Goal: Transaction & Acquisition: Book appointment/travel/reservation

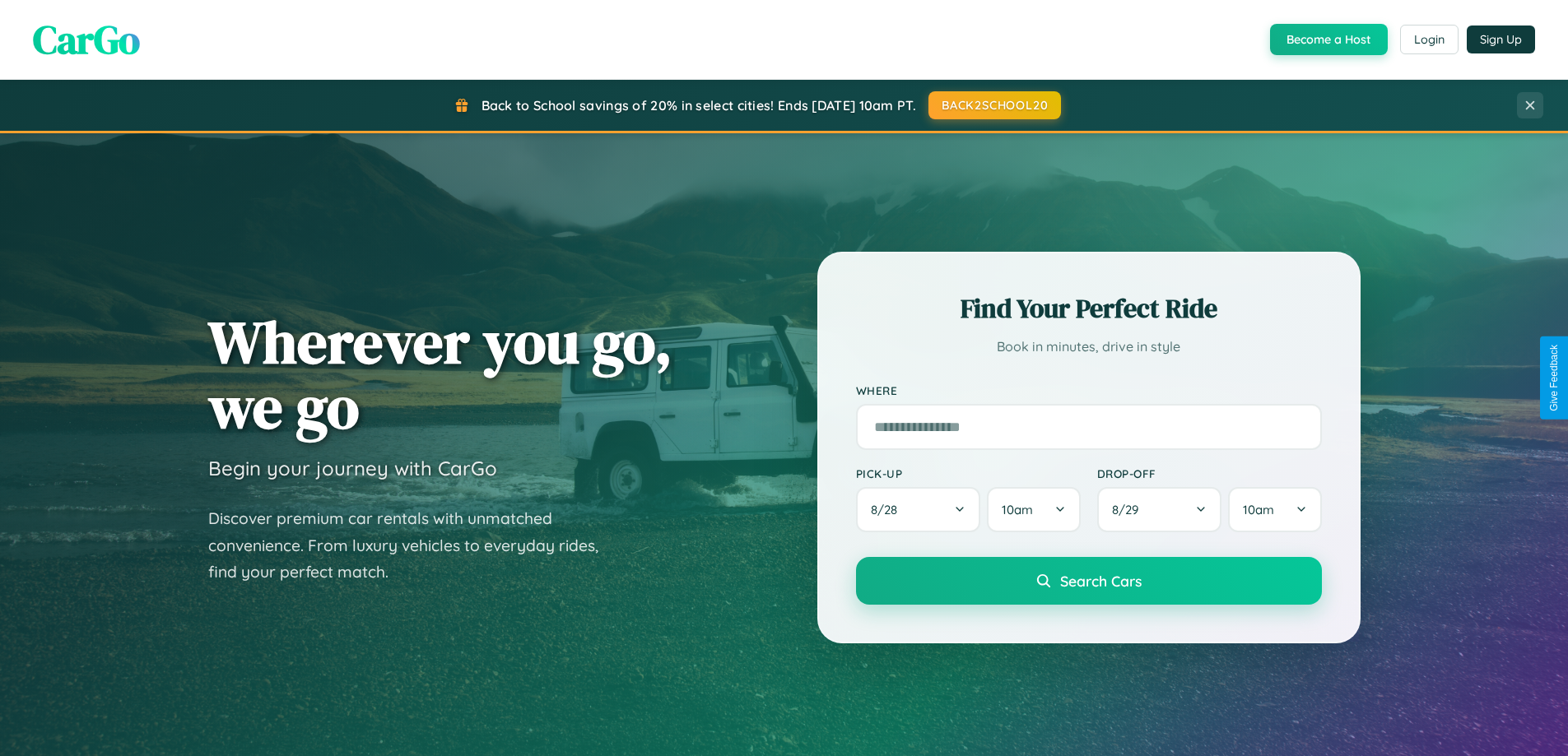
scroll to position [48, 0]
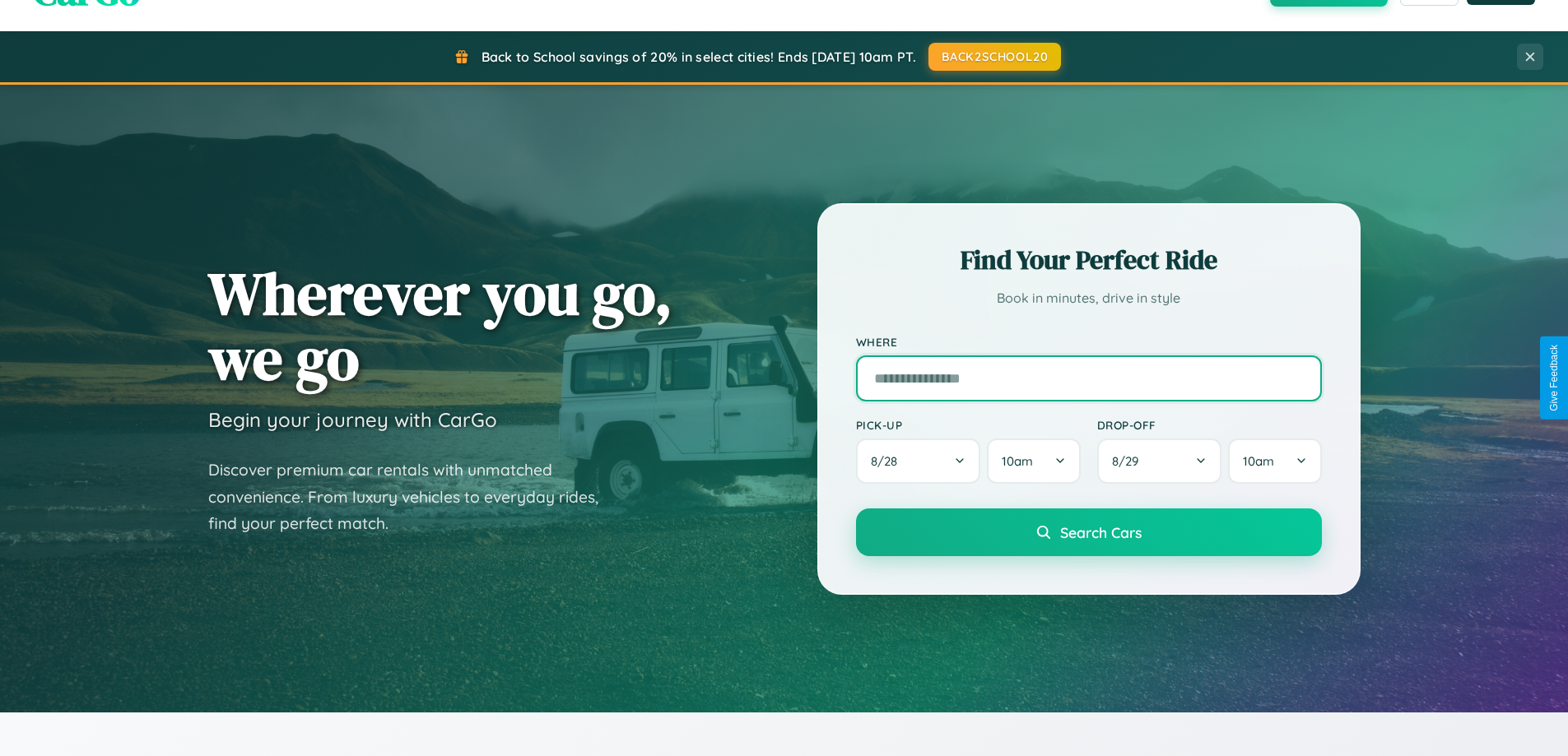
click at [1088, 378] on input "text" at bounding box center [1088, 378] width 466 height 46
type input "**********"
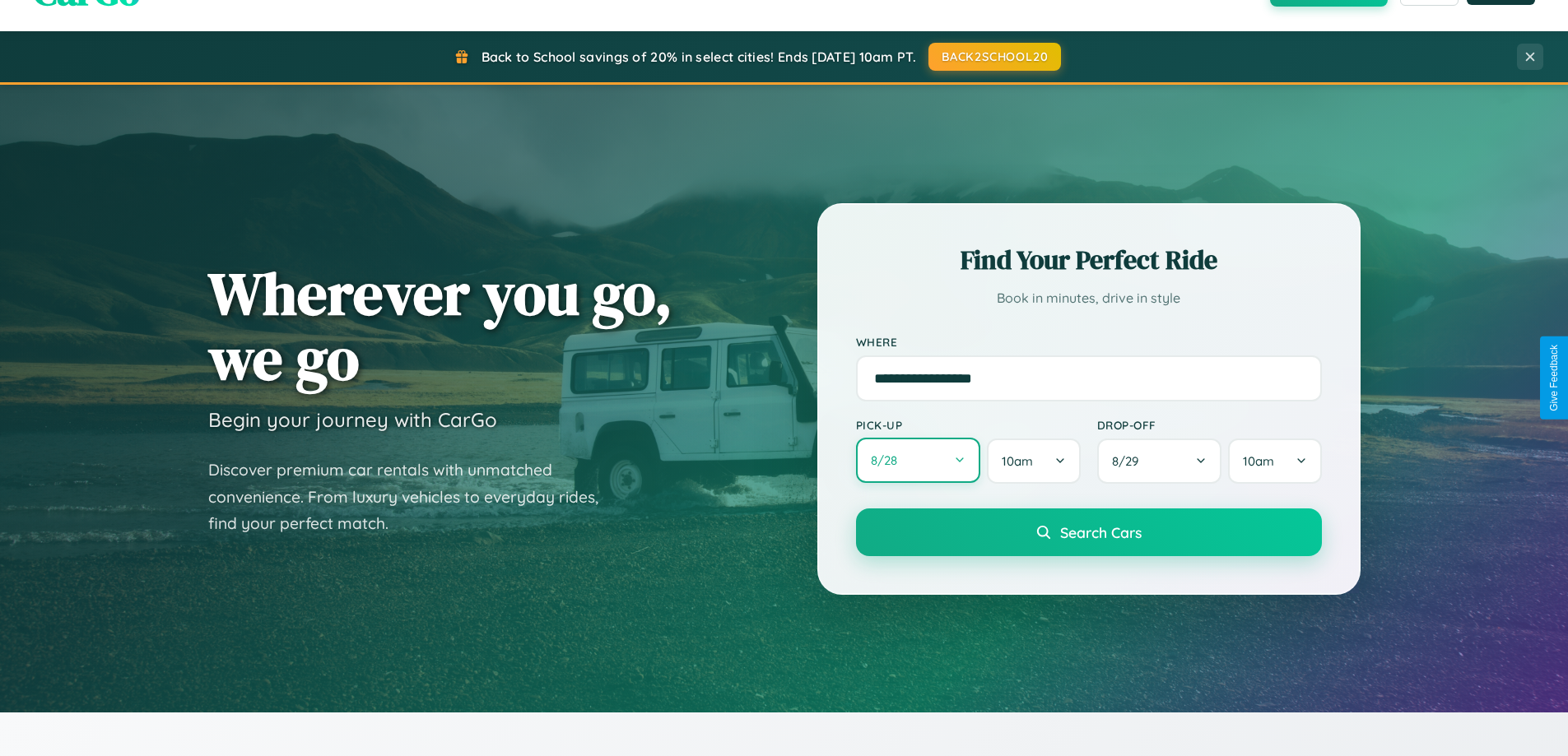
click at [918, 461] on button "8 / 28" at bounding box center [918, 460] width 125 height 46
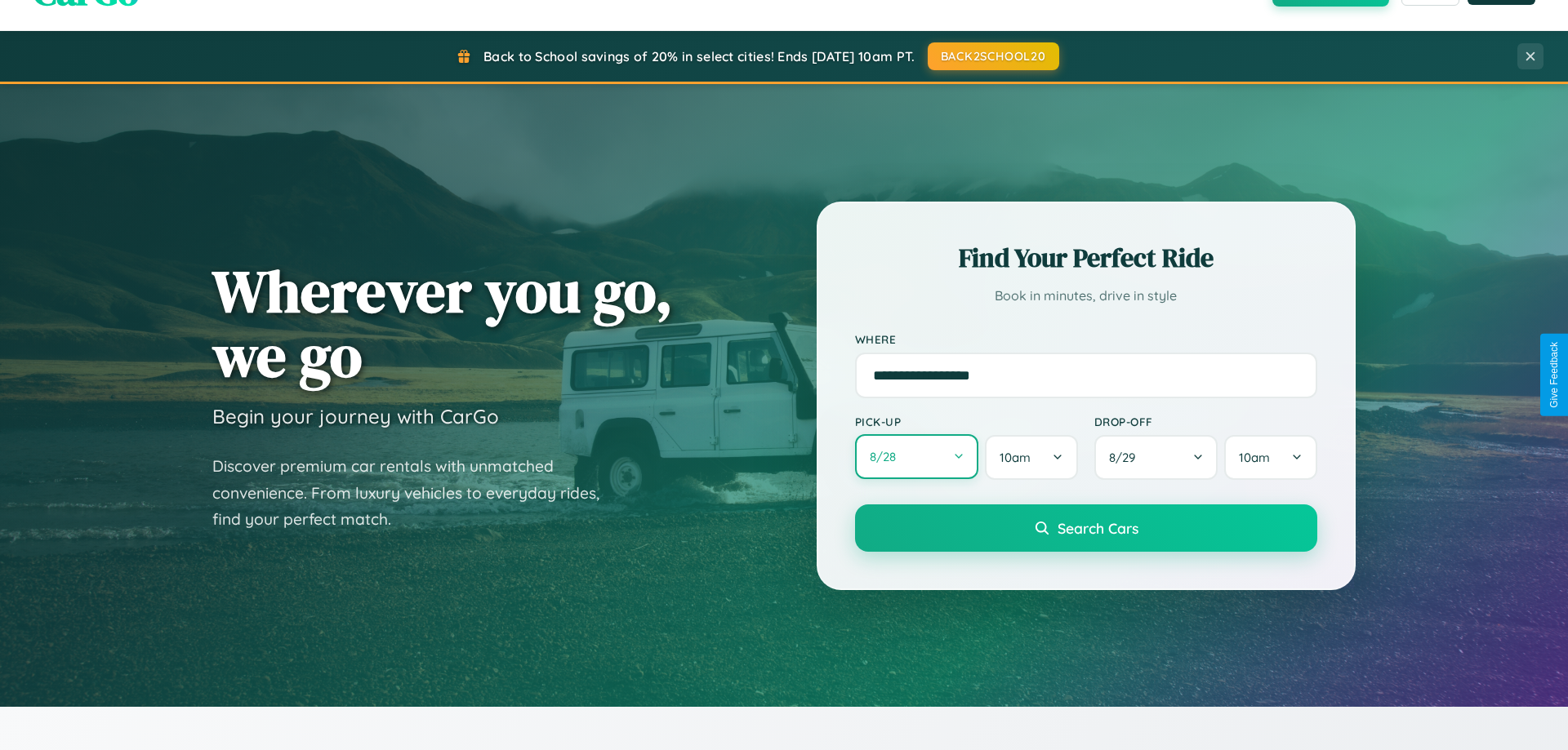
select select "*"
select select "****"
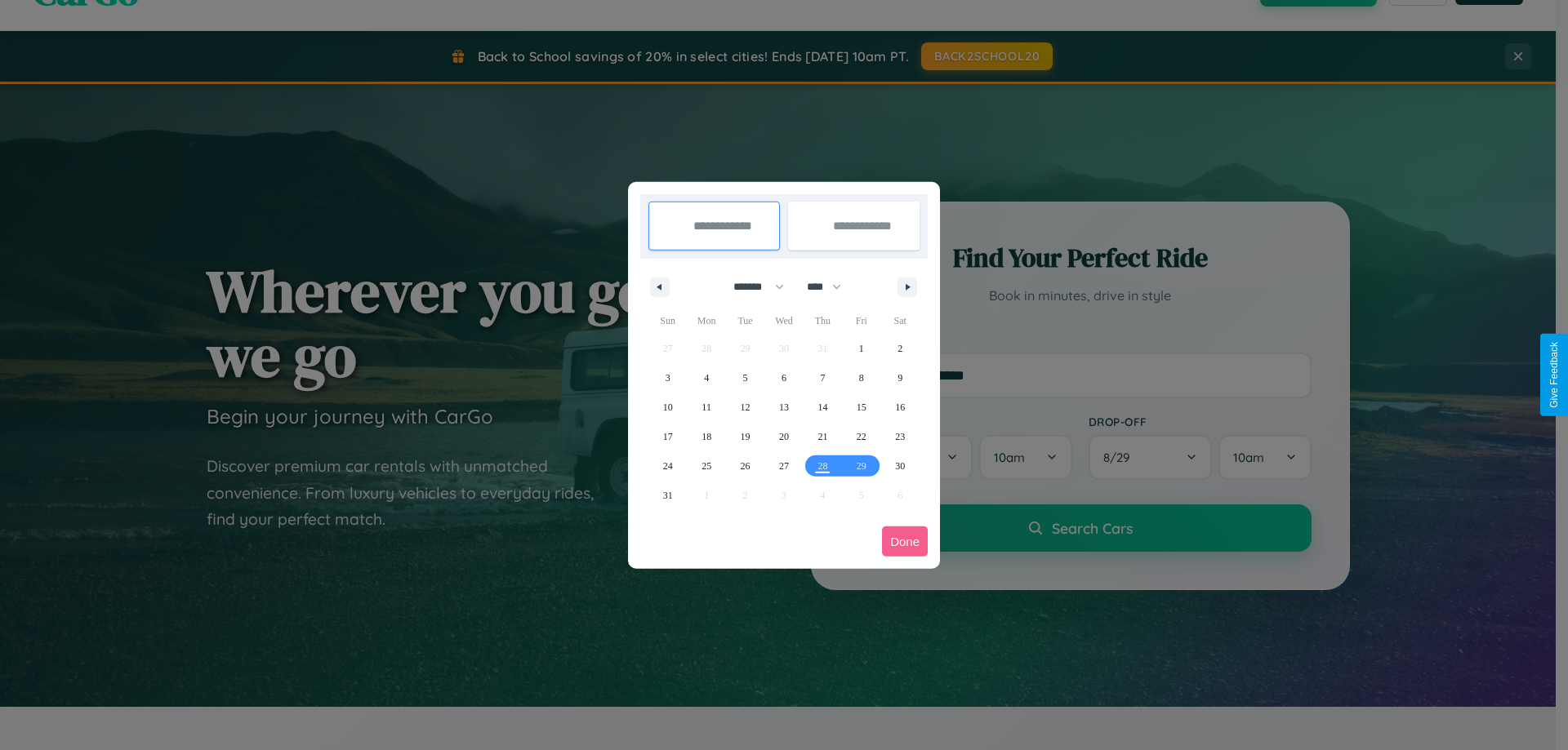
drag, startPoint x: 751, startPoint y: 286, endPoint x: 784, endPoint y: 328, distance: 53.4
click at [751, 286] on select "******* ******** ***** ***** *** **** **** ****** ********* ******* ******** **…" at bounding box center [755, 286] width 69 height 27
select select "*"
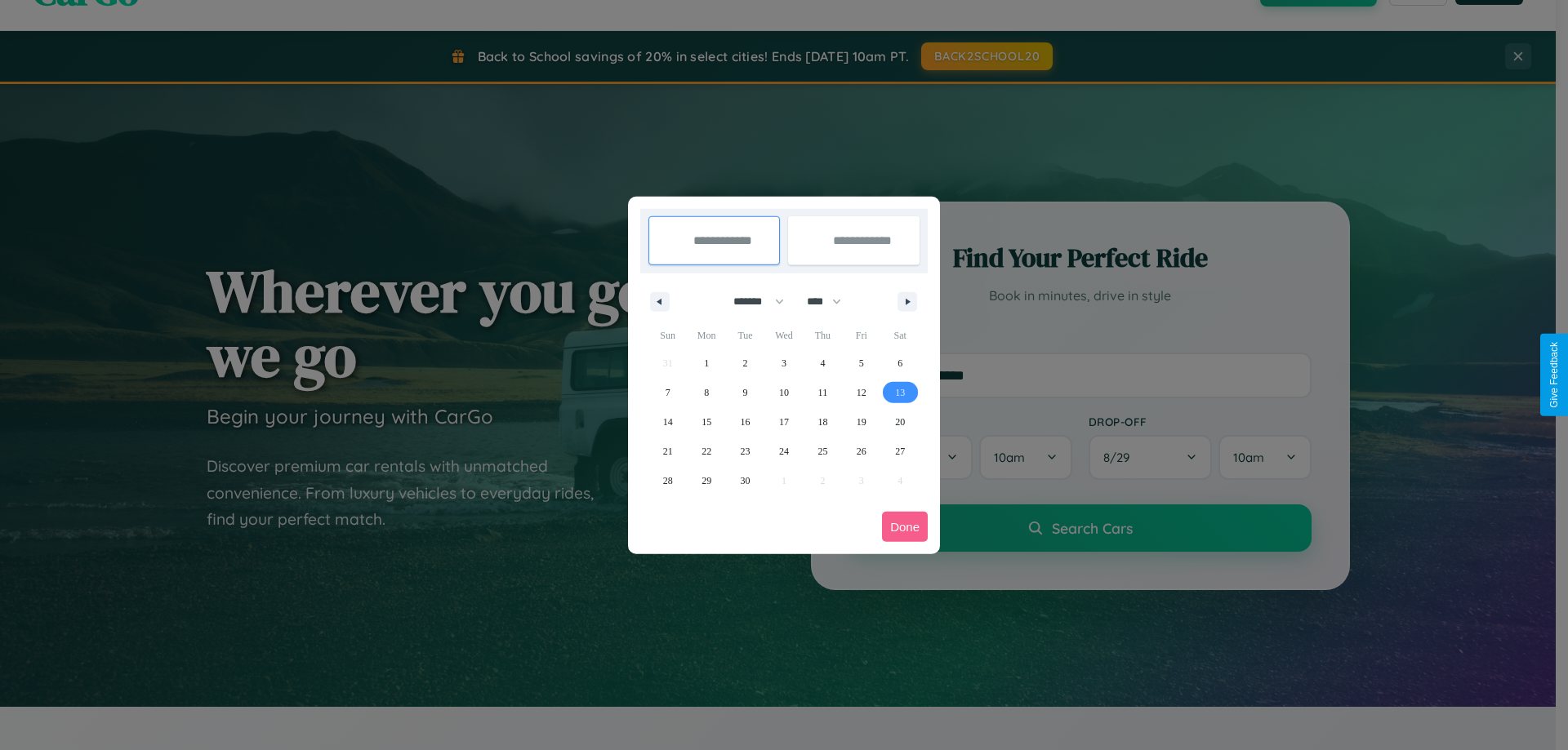
click at [900, 392] on span "13" at bounding box center [900, 393] width 10 height 30
type input "**********"
click at [744, 450] on span "23" at bounding box center [745, 451] width 10 height 30
type input "**********"
click at [905, 527] on button "Done" at bounding box center [905, 527] width 46 height 30
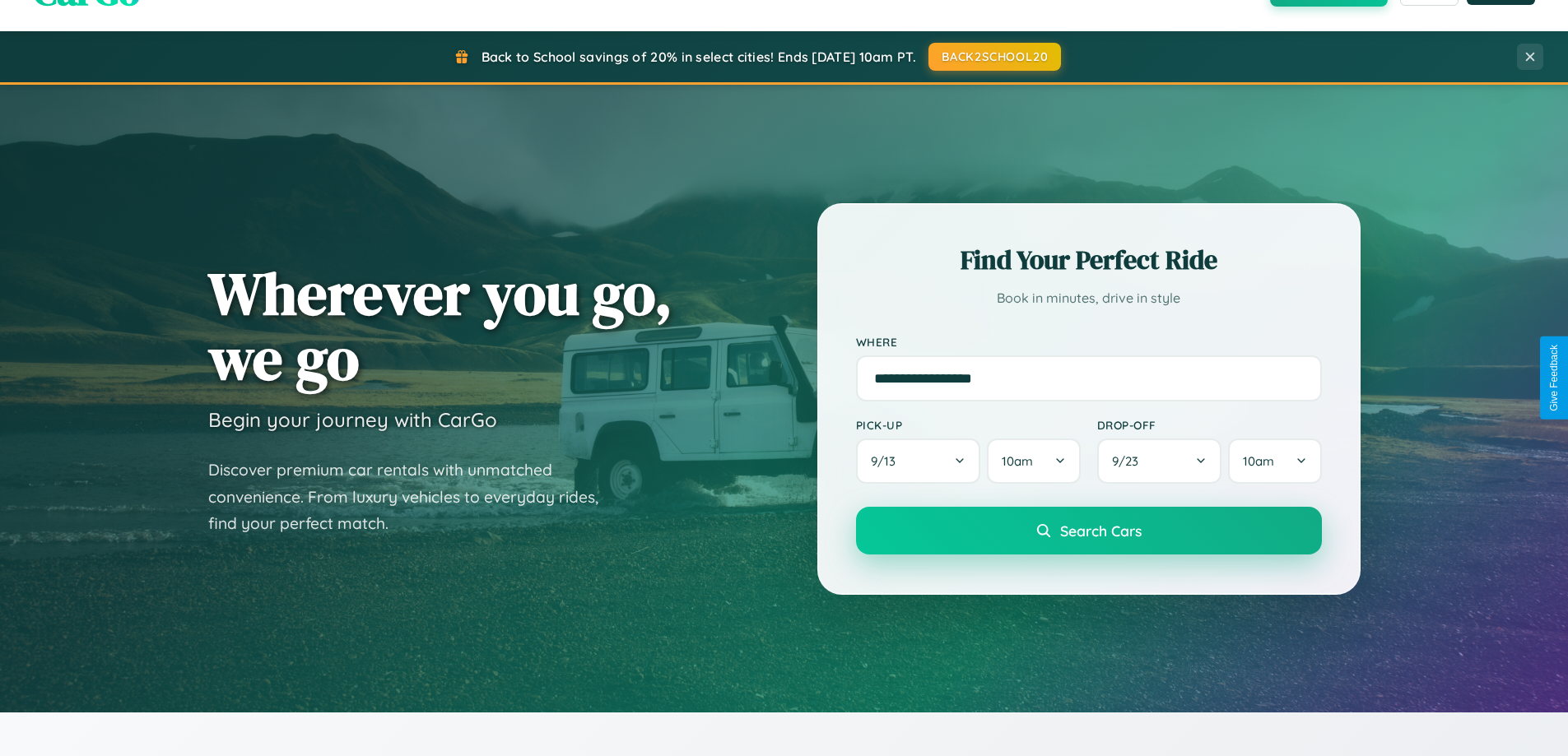
click at [1088, 531] on span "Search Cars" at bounding box center [1101, 531] width 81 height 18
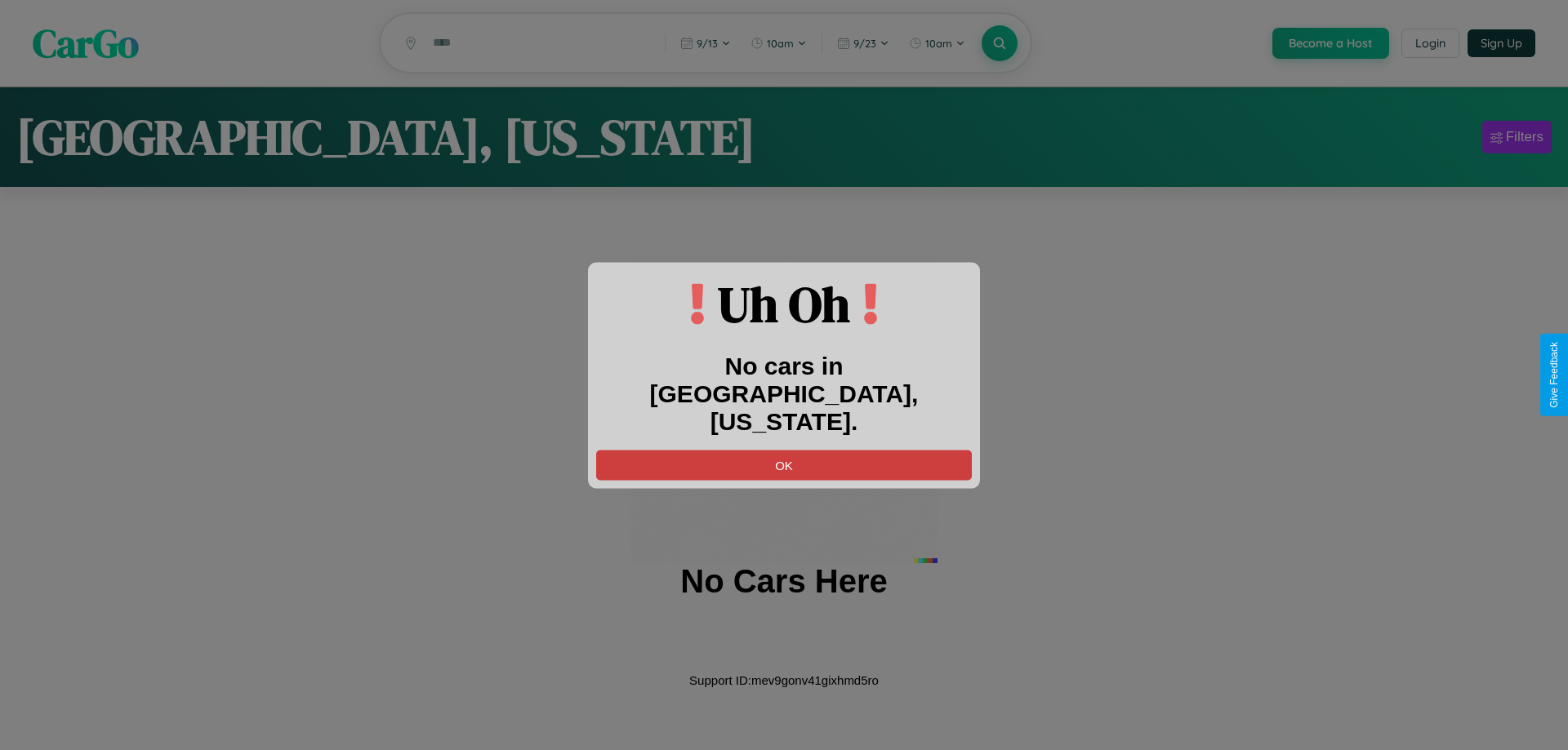
click at [784, 450] on button "OK" at bounding box center [784, 464] width 376 height 30
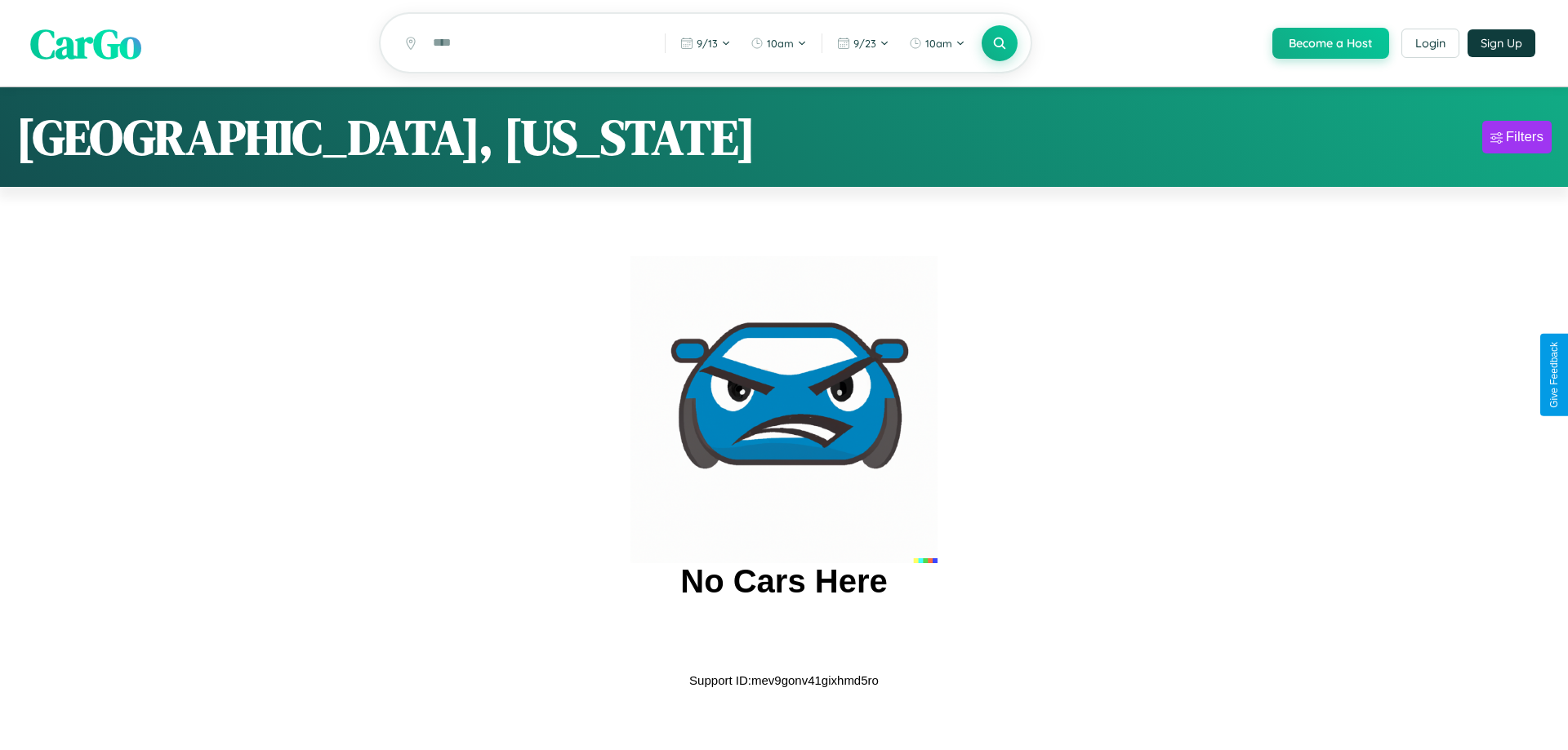
click at [86, 44] on span "CarGo" at bounding box center [86, 43] width 111 height 56
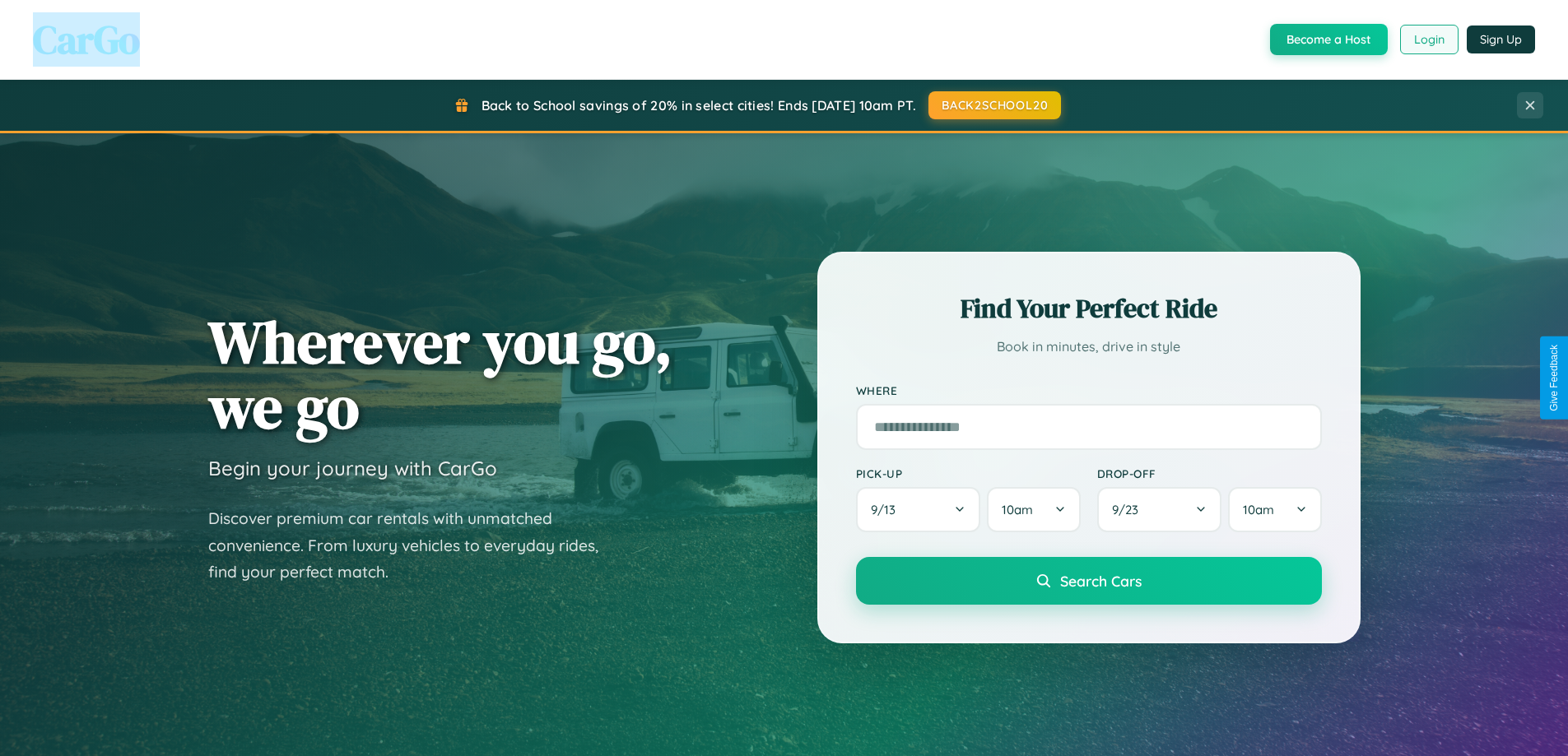
click at [1428, 40] on button "Login" at bounding box center [1429, 40] width 58 height 30
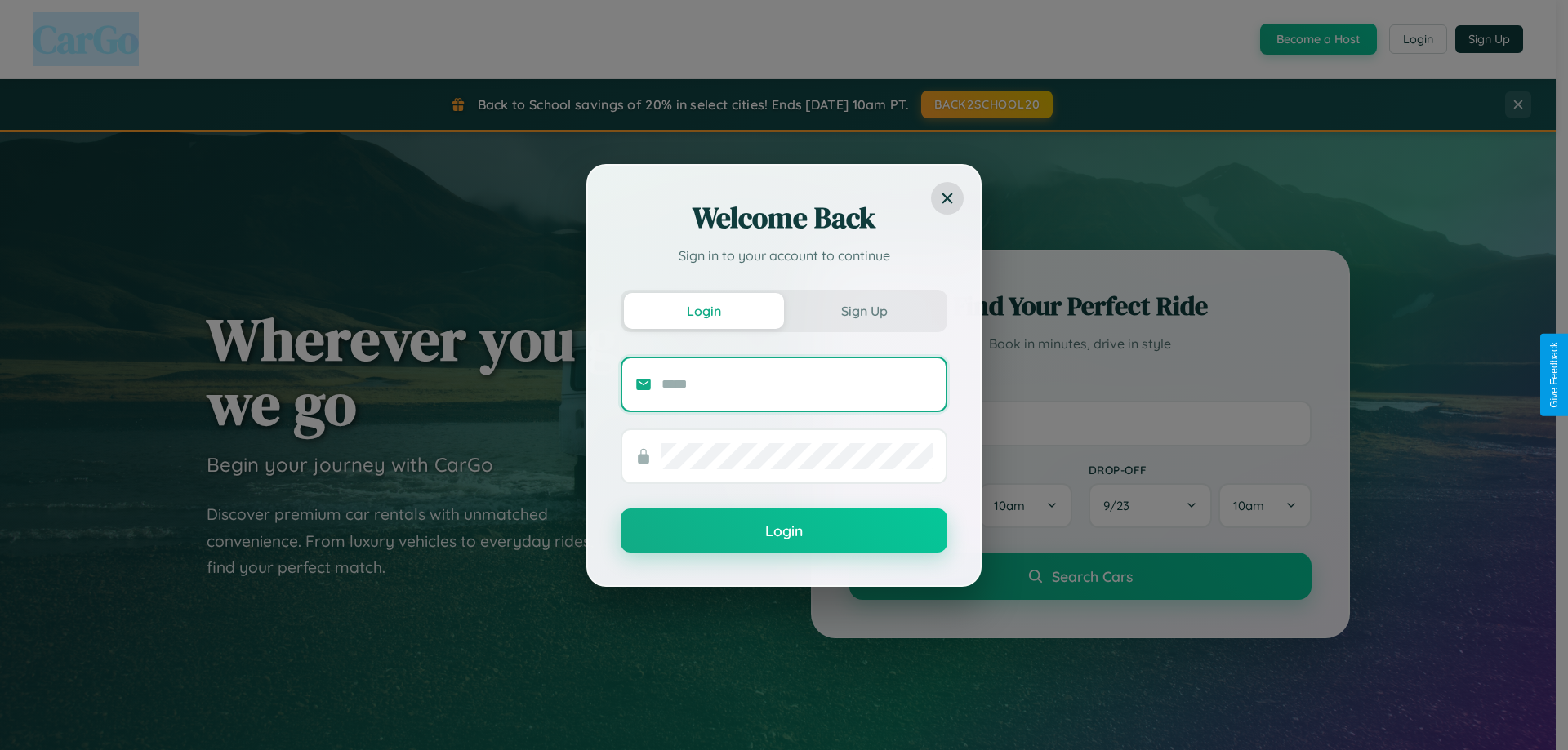
click at [797, 384] on input "text" at bounding box center [796, 384] width 271 height 26
type input "**********"
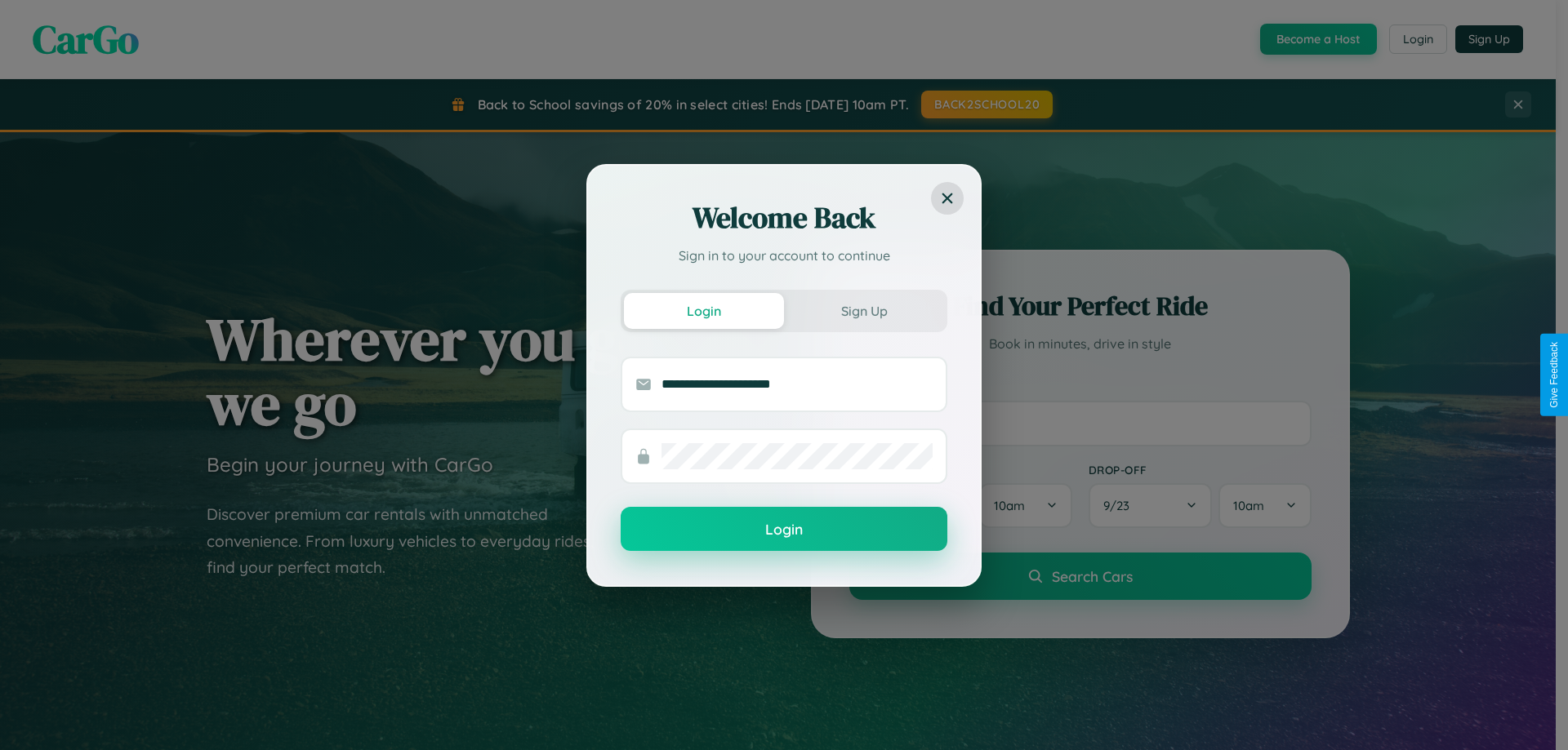
click at [784, 529] on button "Login" at bounding box center [784, 529] width 327 height 44
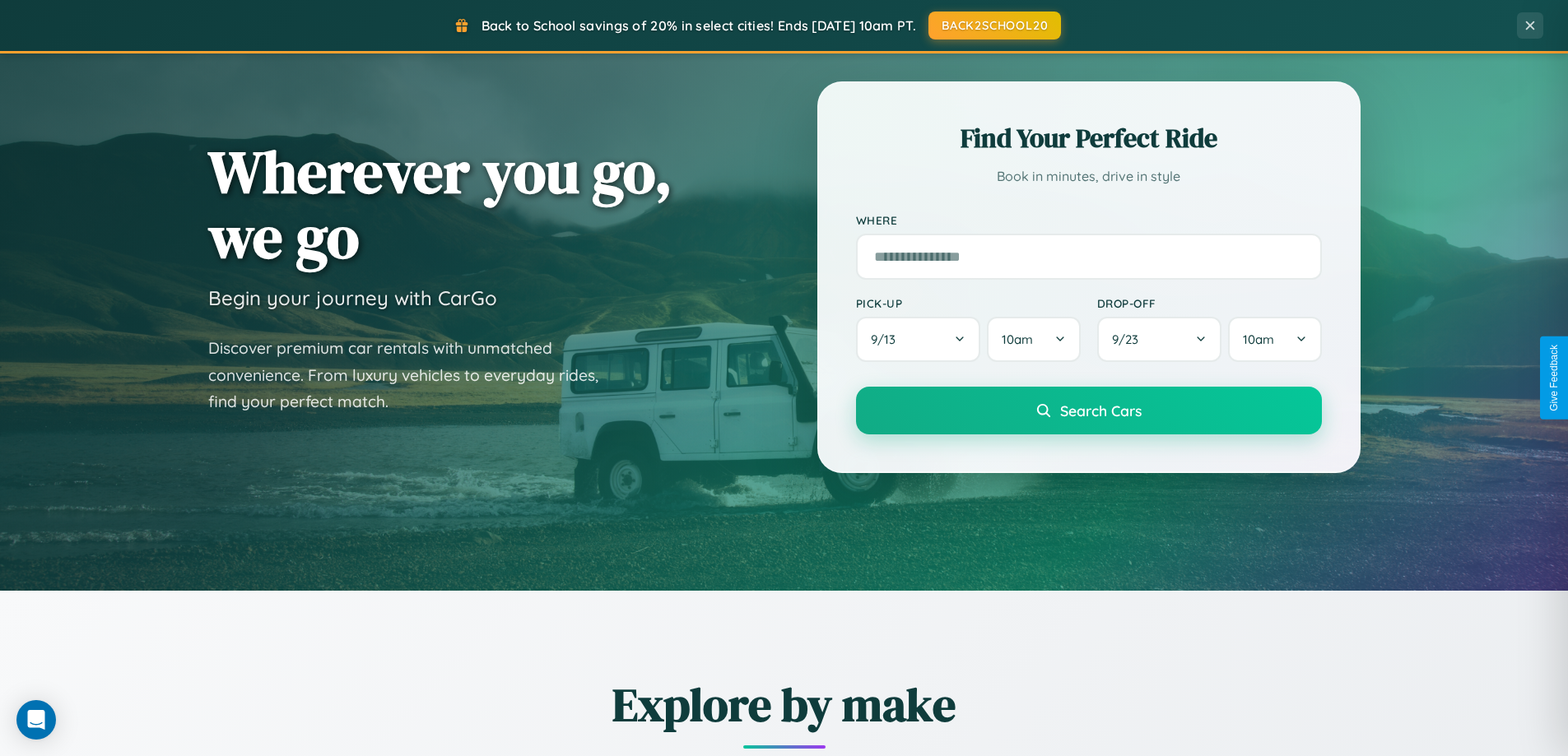
scroll to position [1132, 0]
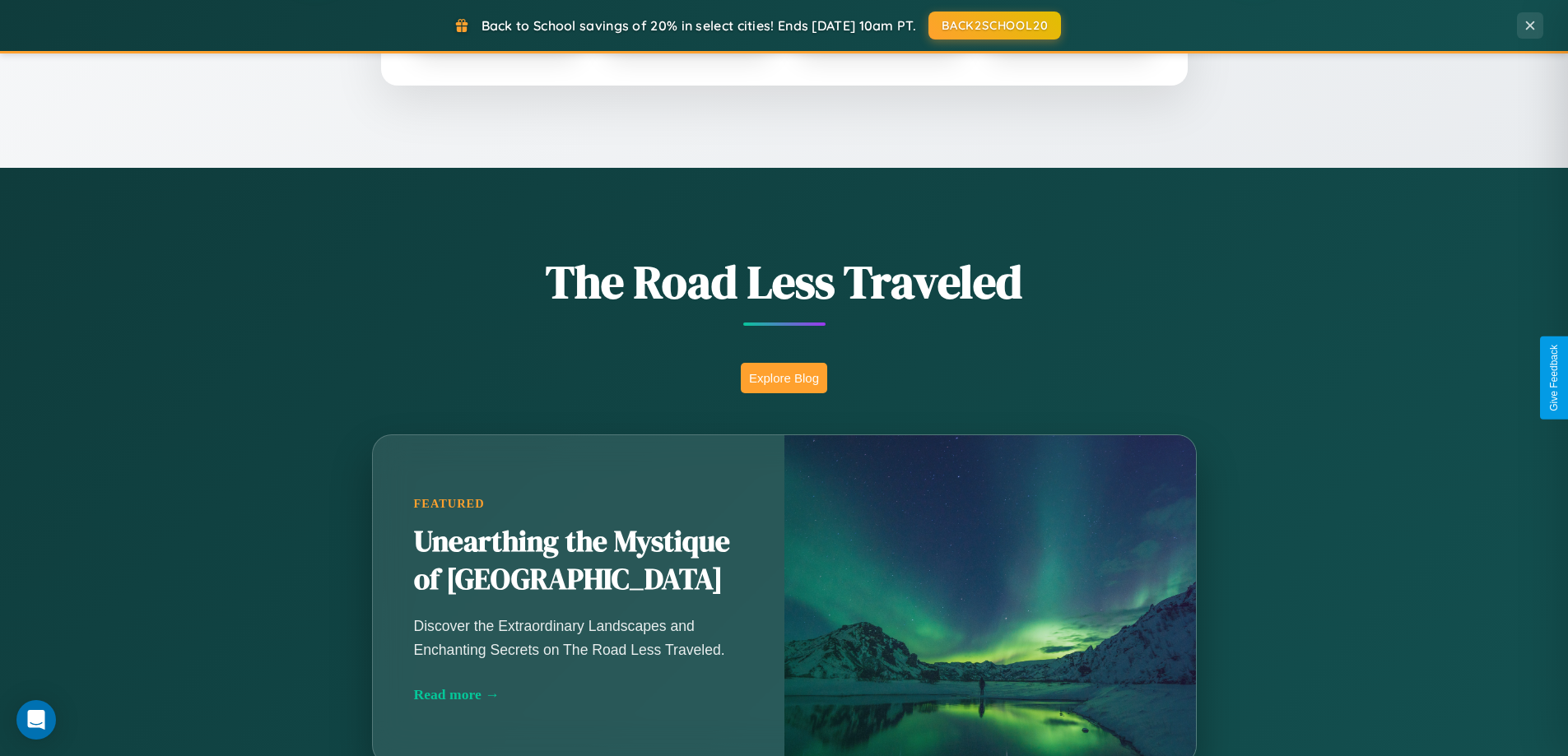
click at [784, 378] on button "Explore Blog" at bounding box center [784, 378] width 86 height 31
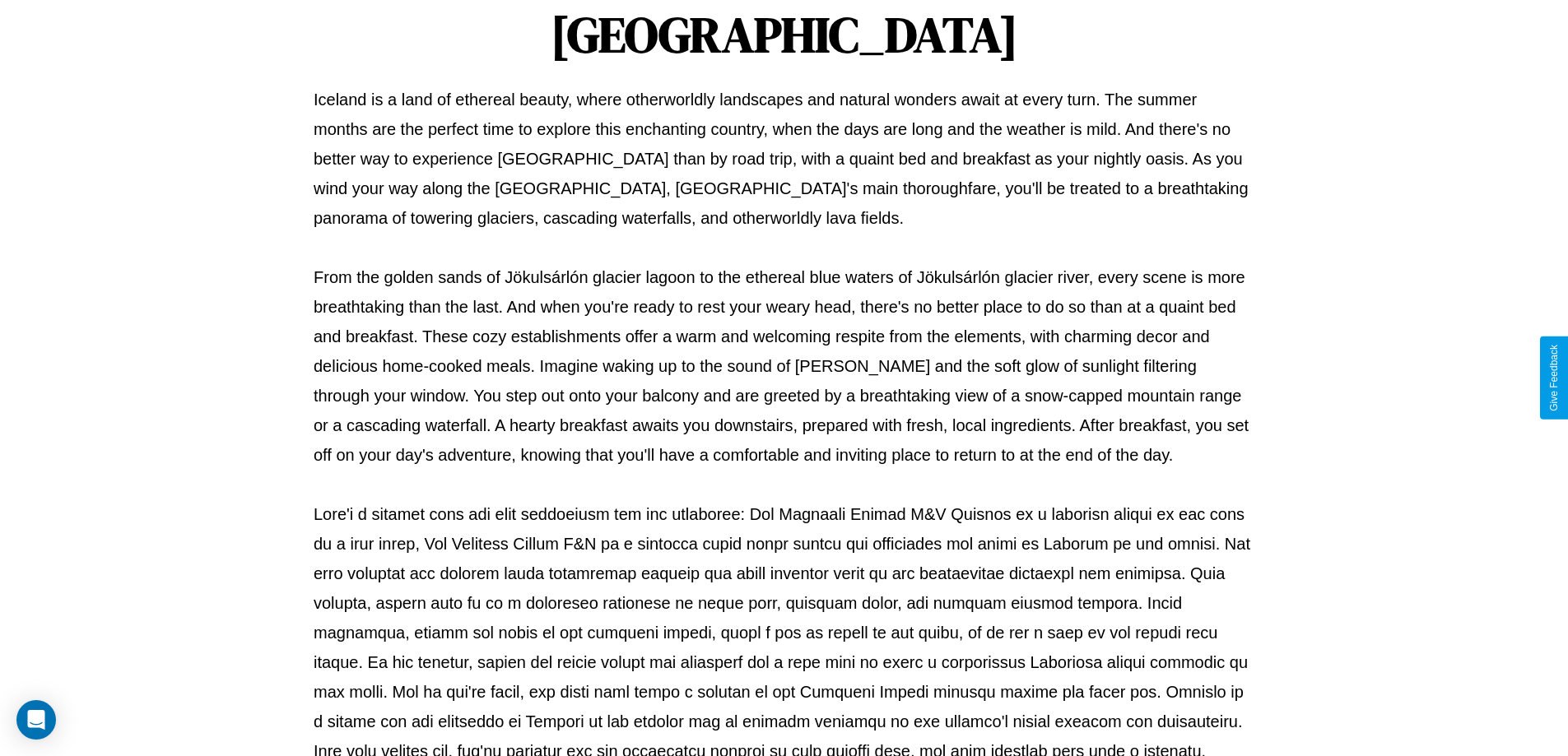
scroll to position [533, 0]
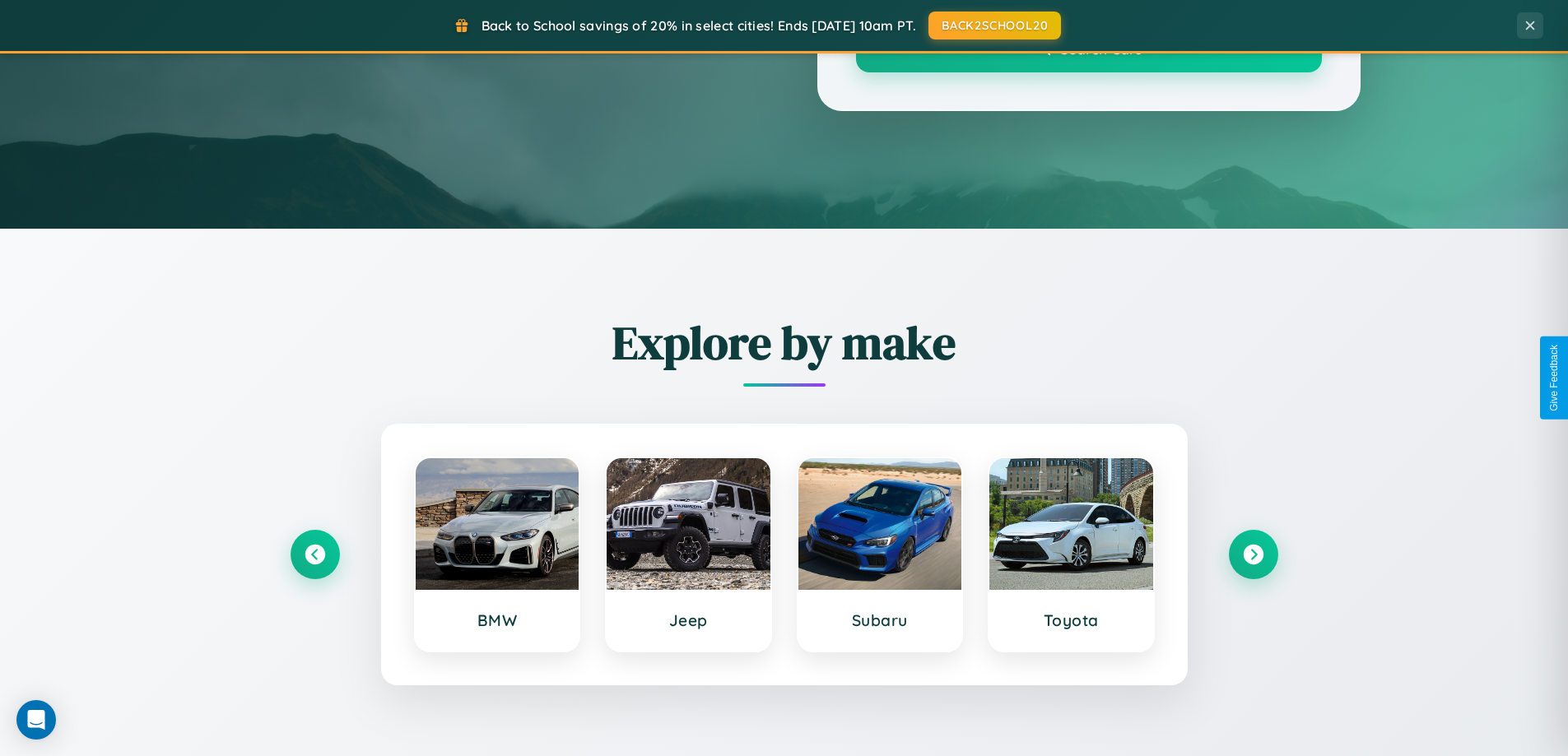
scroll to position [1132, 0]
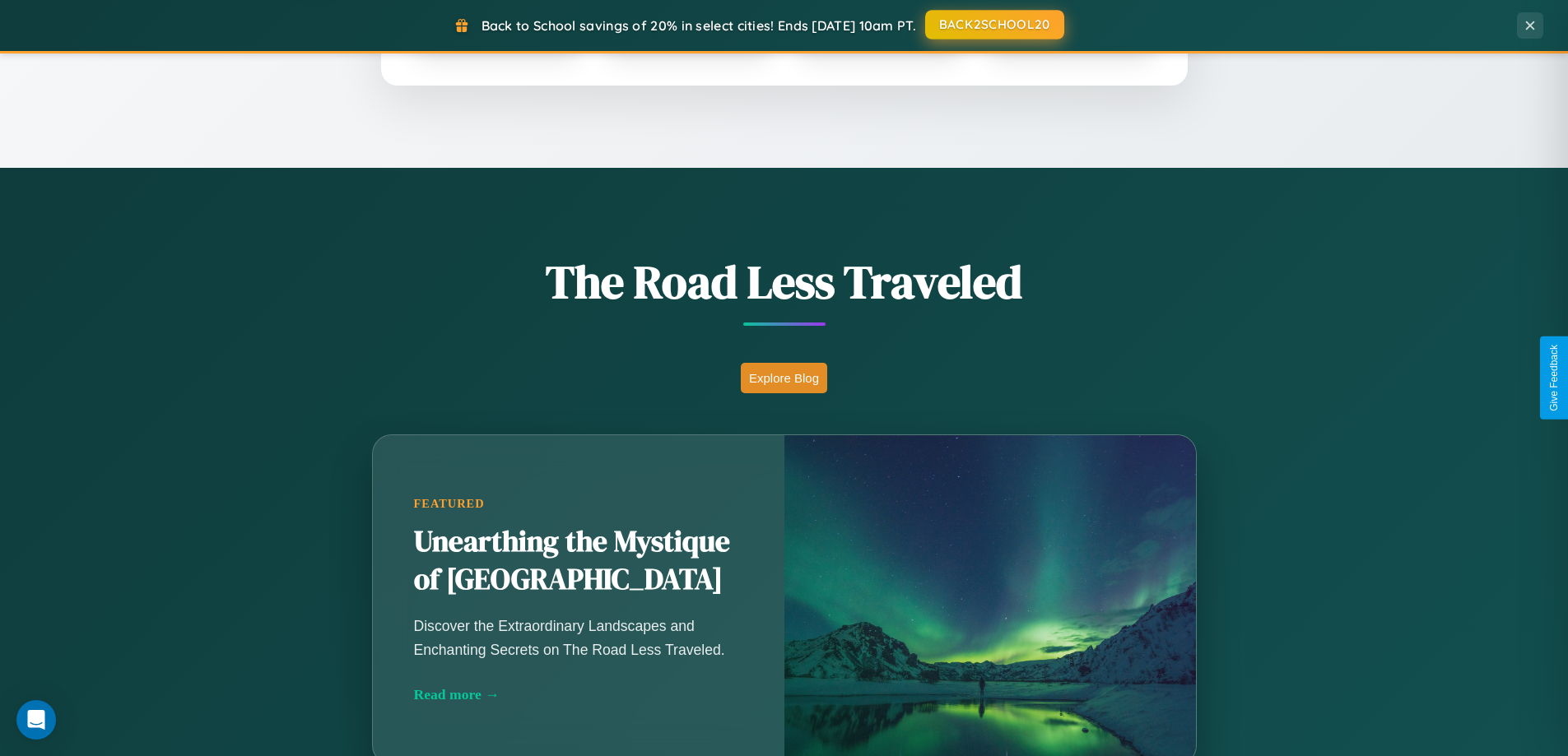
click at [994, 26] on button "BACK2SCHOOL20" at bounding box center [994, 25] width 139 height 30
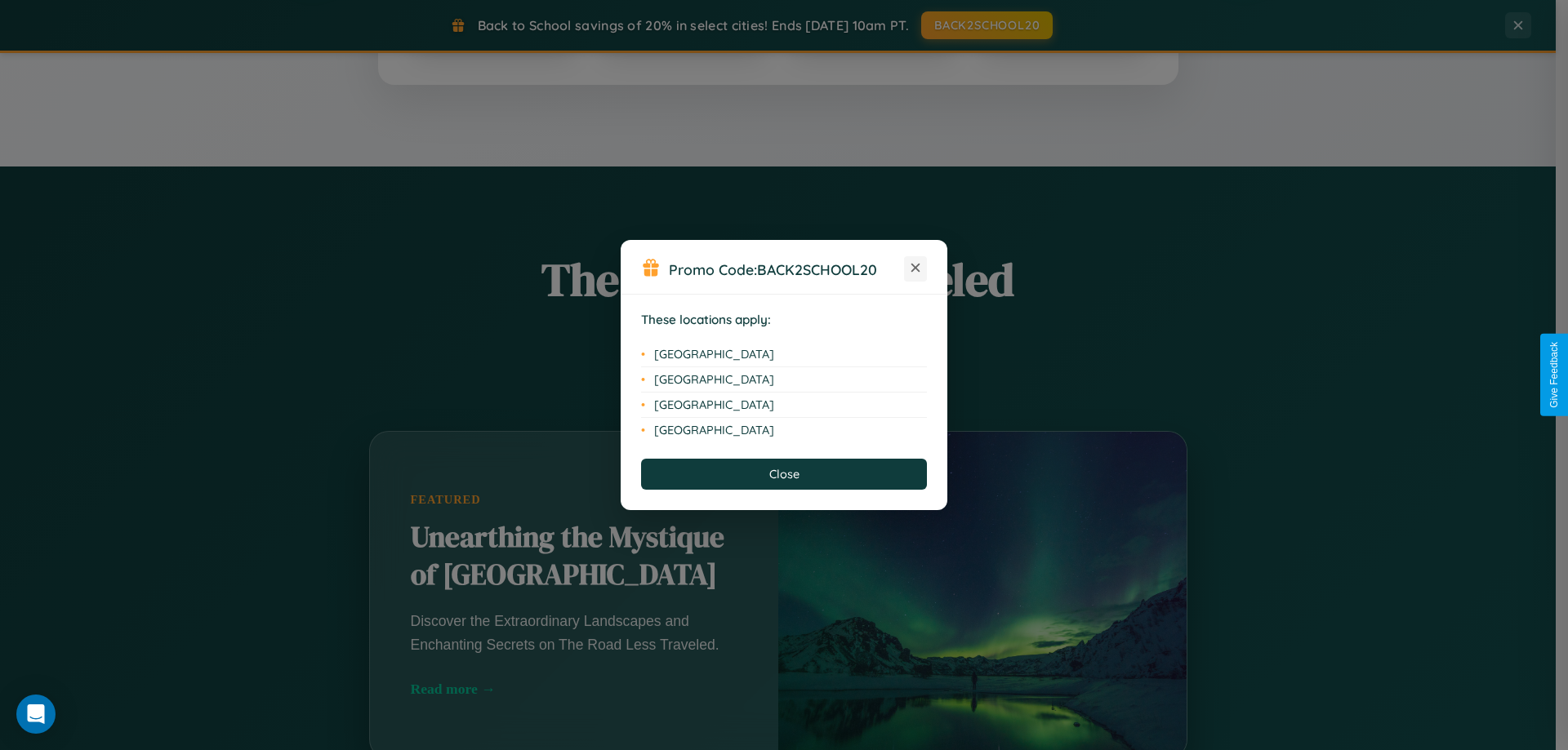
click at [915, 268] on icon at bounding box center [916, 268] width 9 height 9
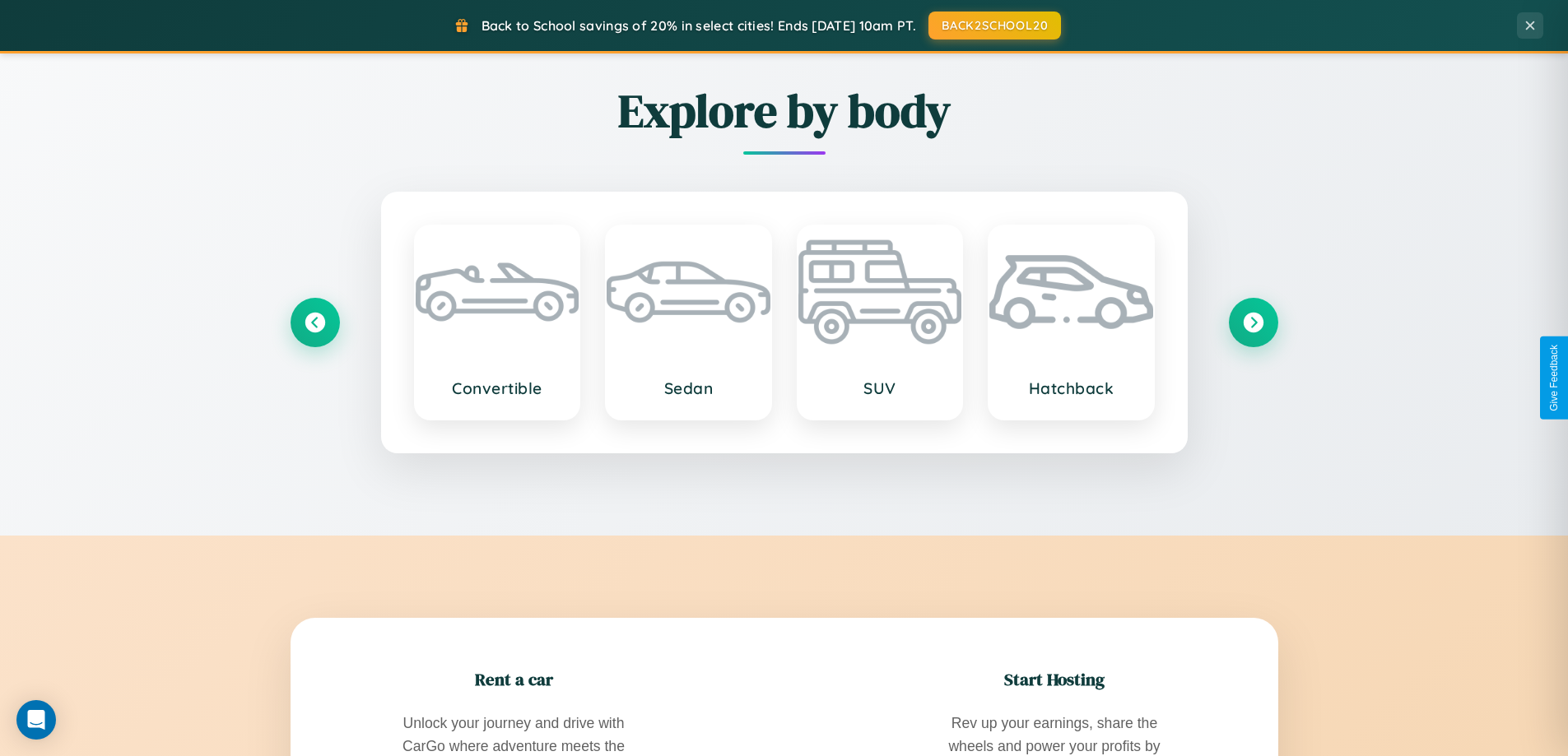
scroll to position [3166, 0]
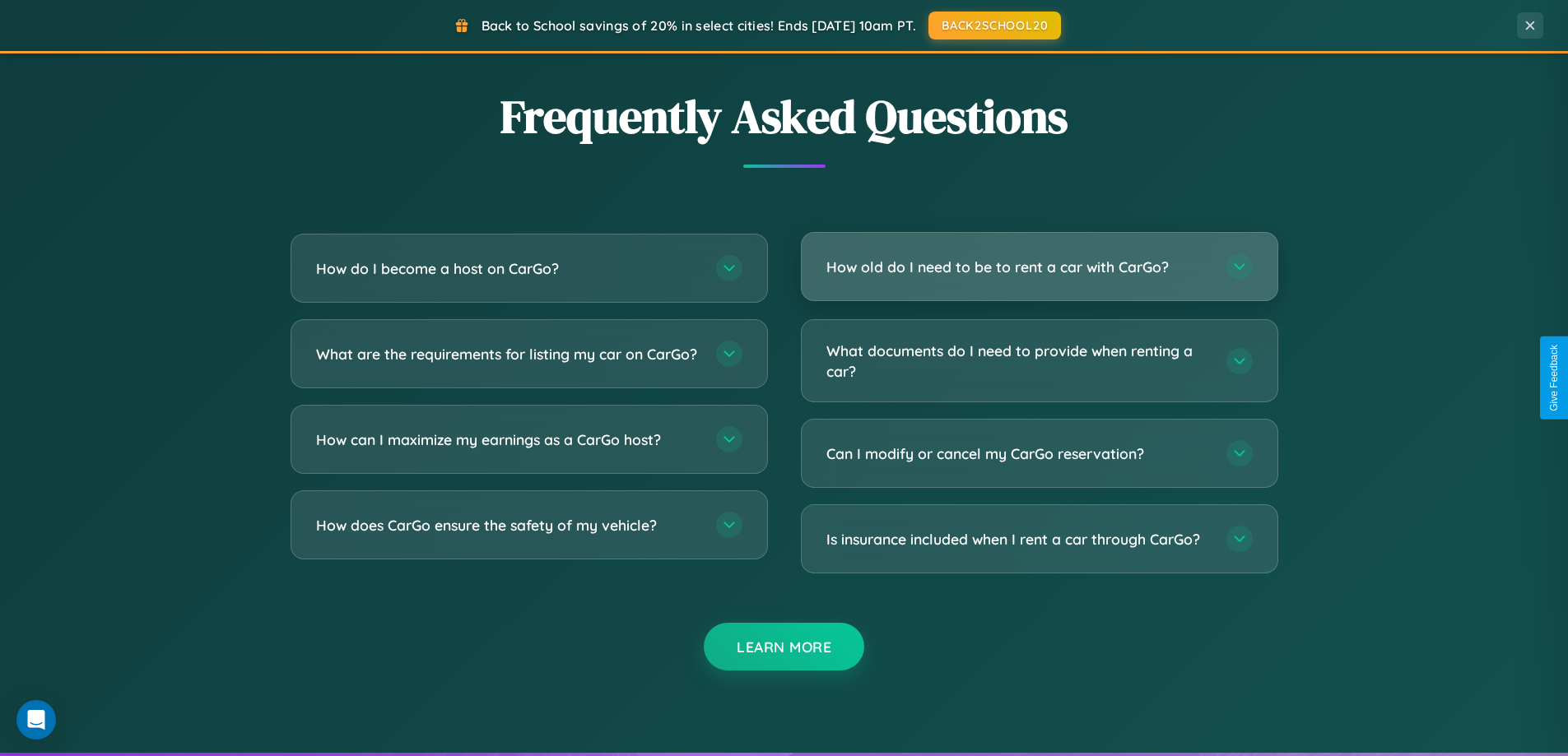
click at [1038, 266] on h3 "How old do I need to be to rent a car with CarGo?" at bounding box center [1018, 266] width 383 height 21
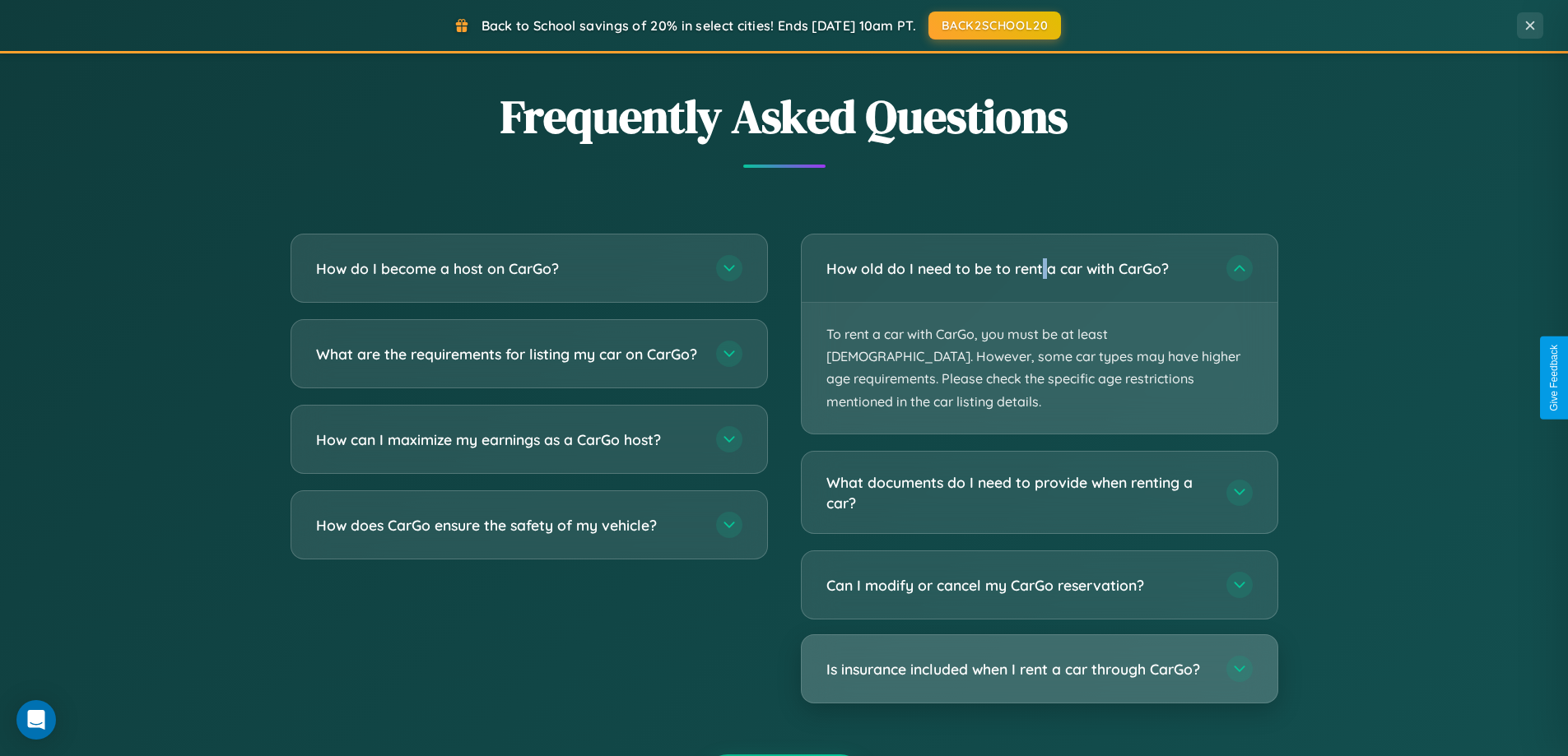
click at [1038, 659] on h3 "Is insurance included when I rent a car through CarGo?" at bounding box center [1018, 669] width 383 height 21
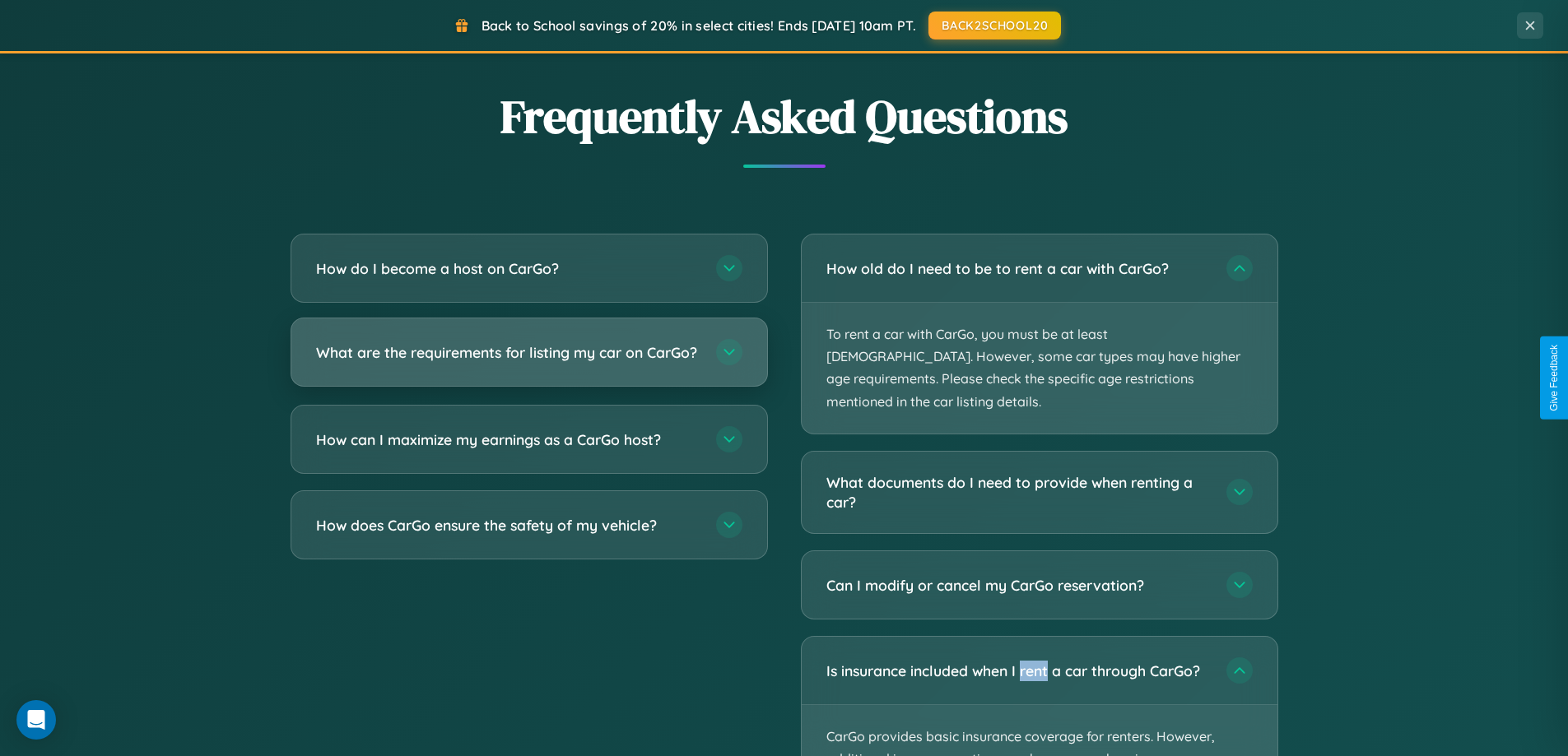
click at [529, 360] on h3 "What are the requirements for listing my car on CarGo?" at bounding box center [508, 352] width 383 height 21
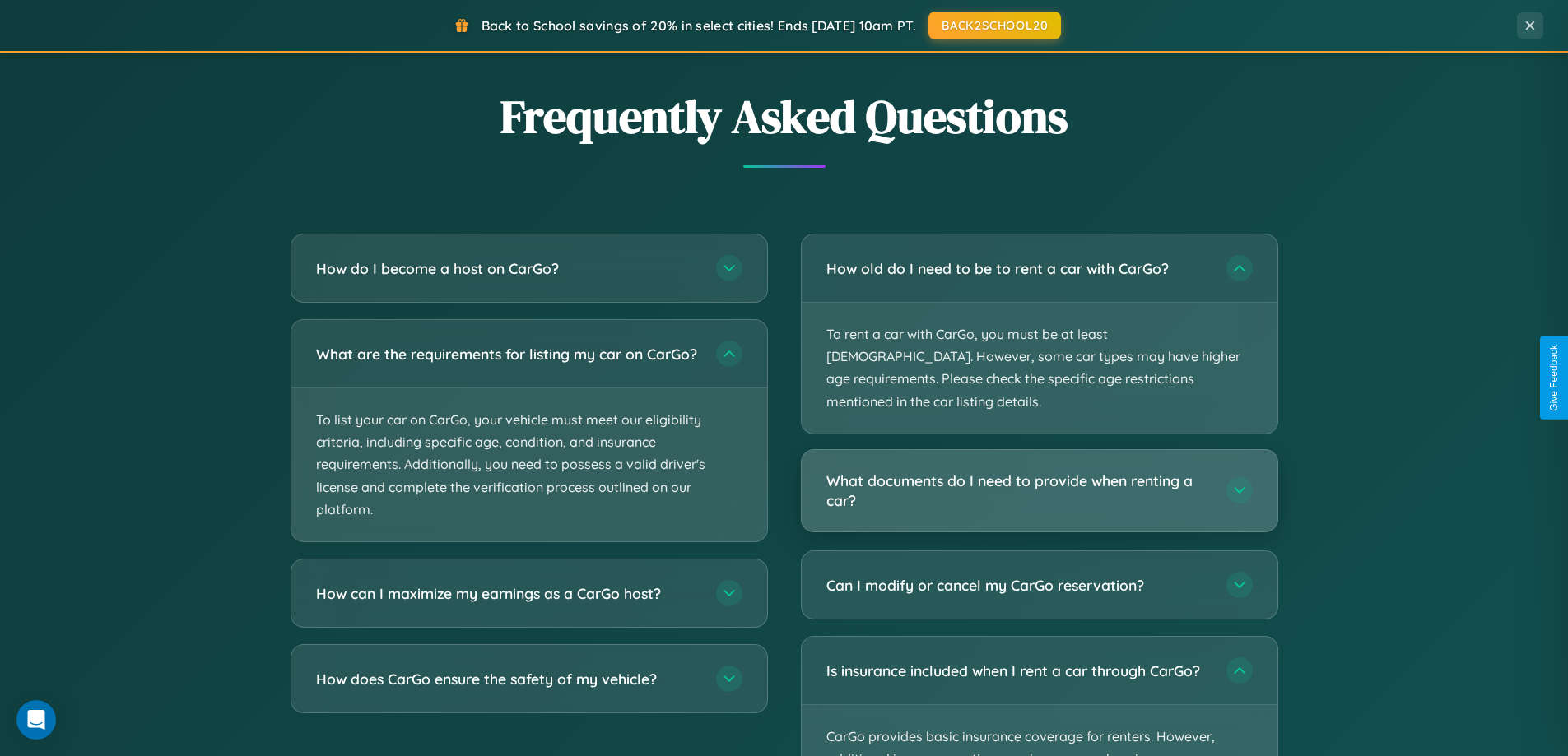
click at [1038, 471] on h3 "What documents do I need to provide when renting a car?" at bounding box center [1018, 490] width 383 height 41
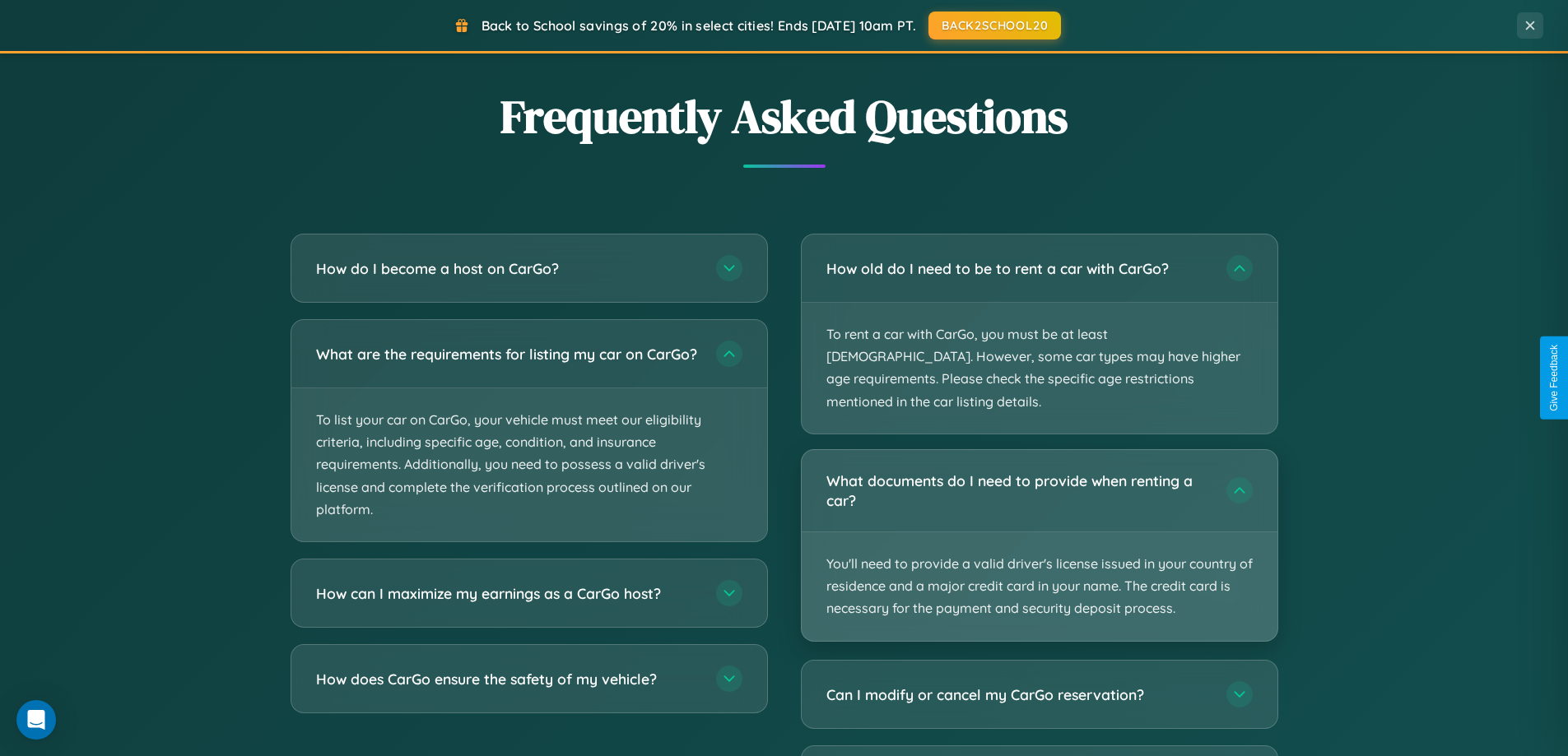
click at [1038, 533] on p "You'll need to provide a valid driver's license issued in your country of resid…" at bounding box center [1039, 587] width 476 height 109
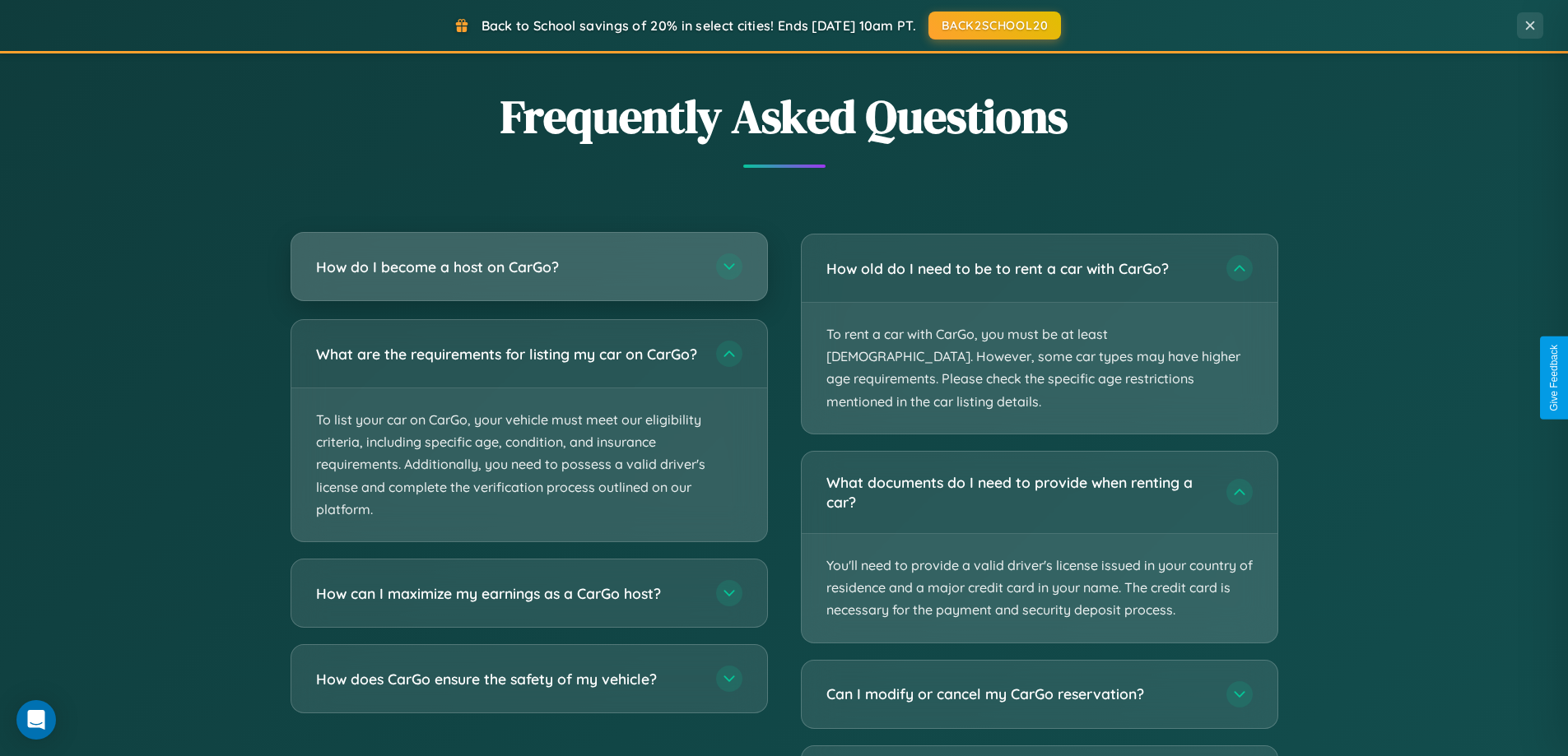
click at [529, 266] on h3 "How do I become a host on CarGo?" at bounding box center [508, 266] width 383 height 21
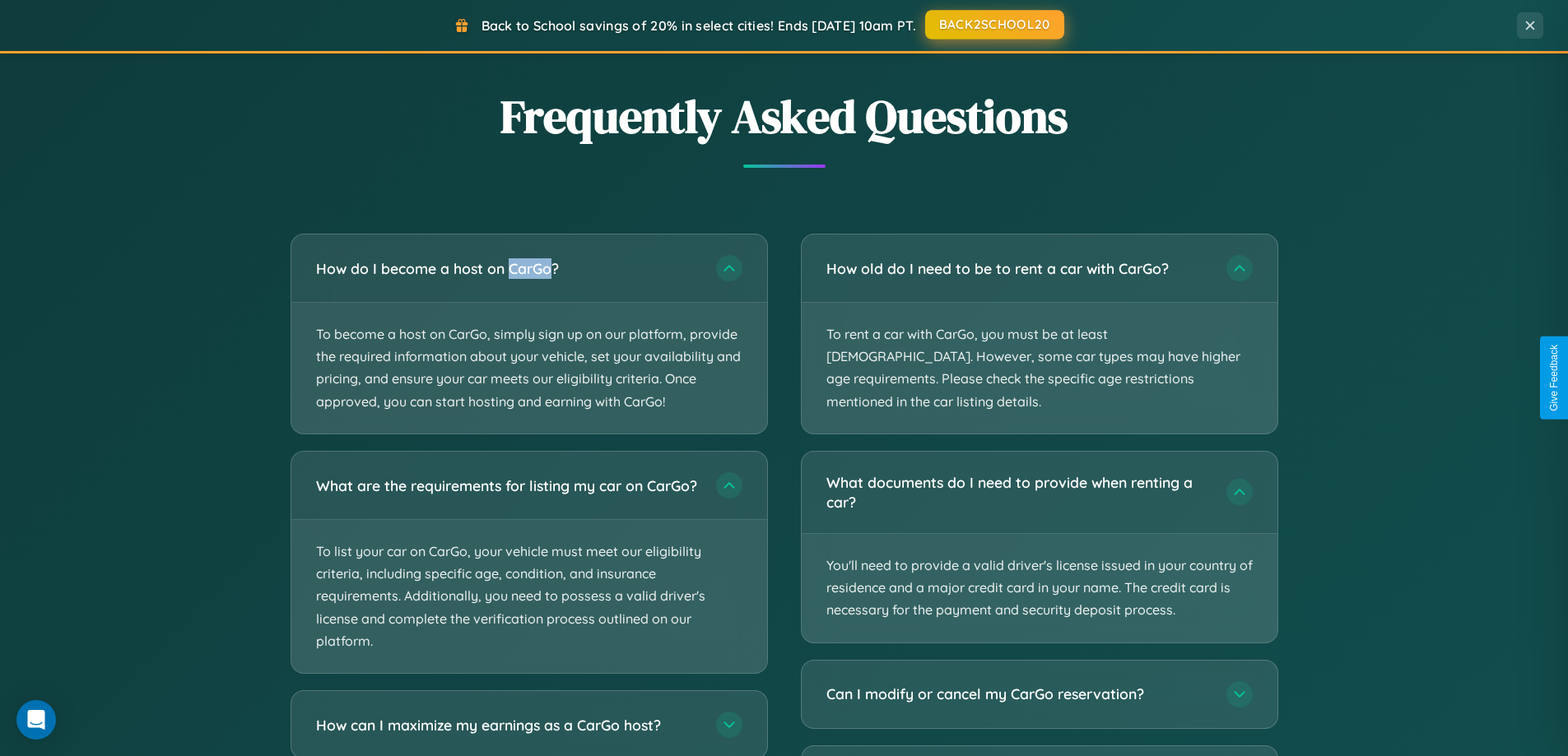
click at [994, 26] on button "BACK2SCHOOL20" at bounding box center [994, 25] width 139 height 30
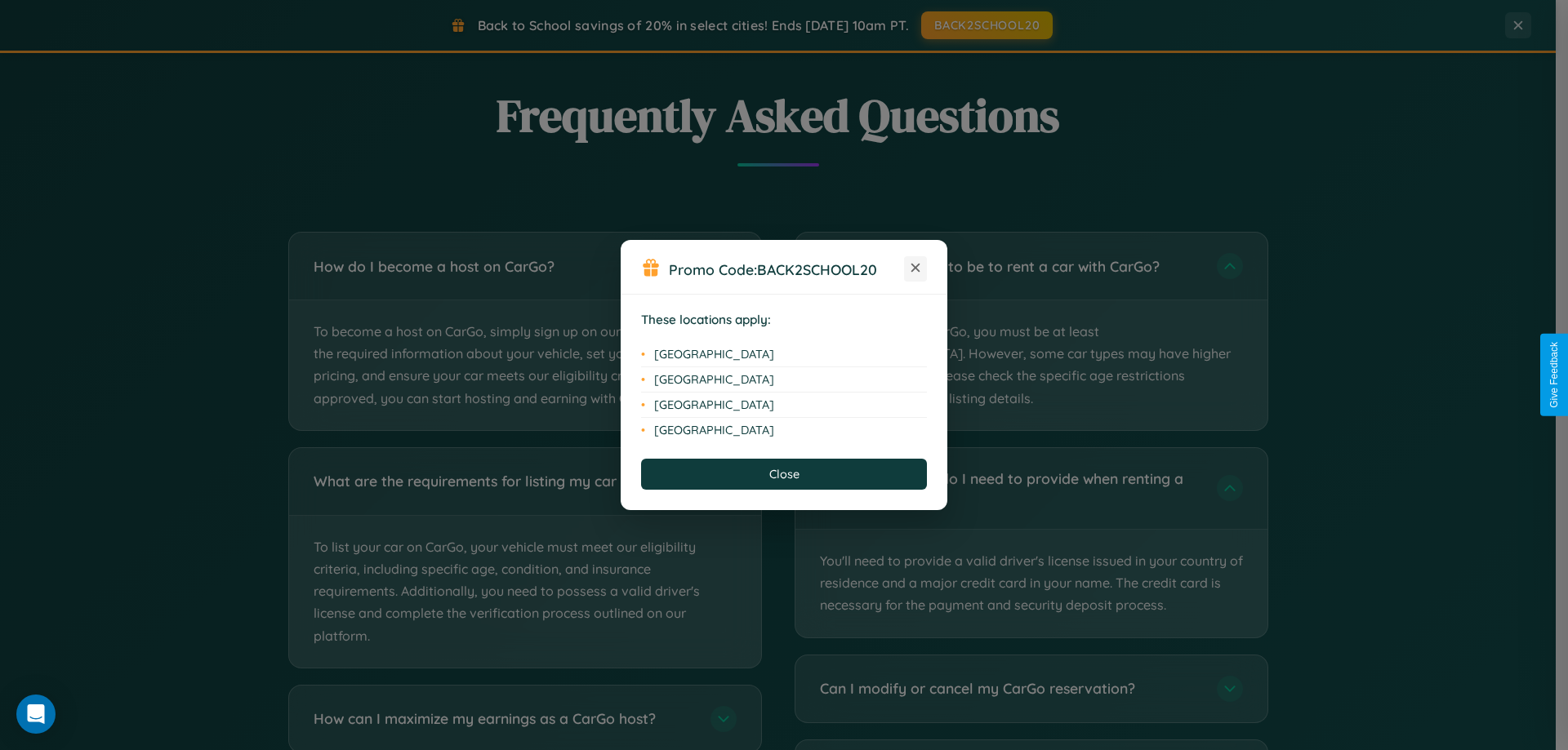
click at [915, 268] on icon at bounding box center [916, 268] width 9 height 9
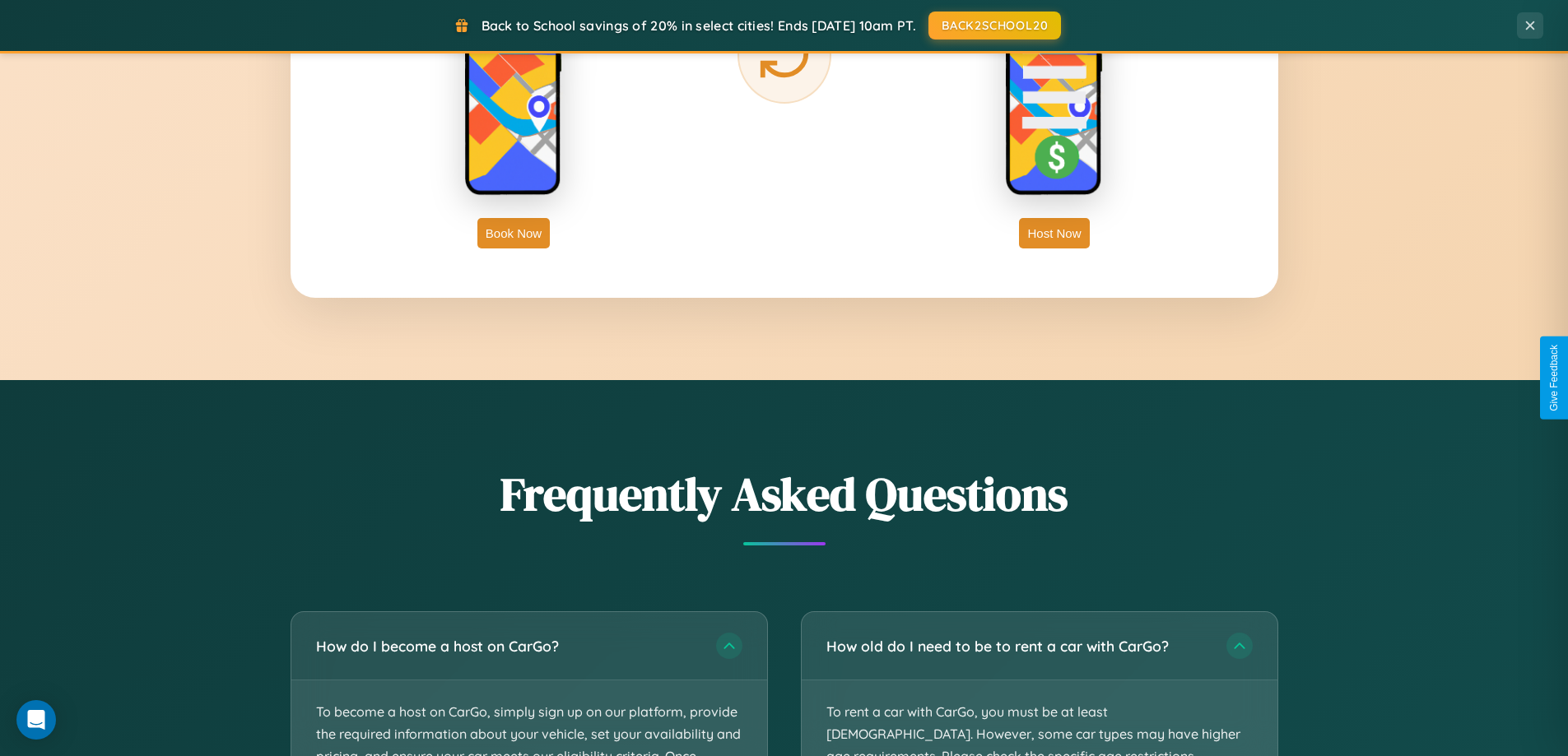
scroll to position [2644, 0]
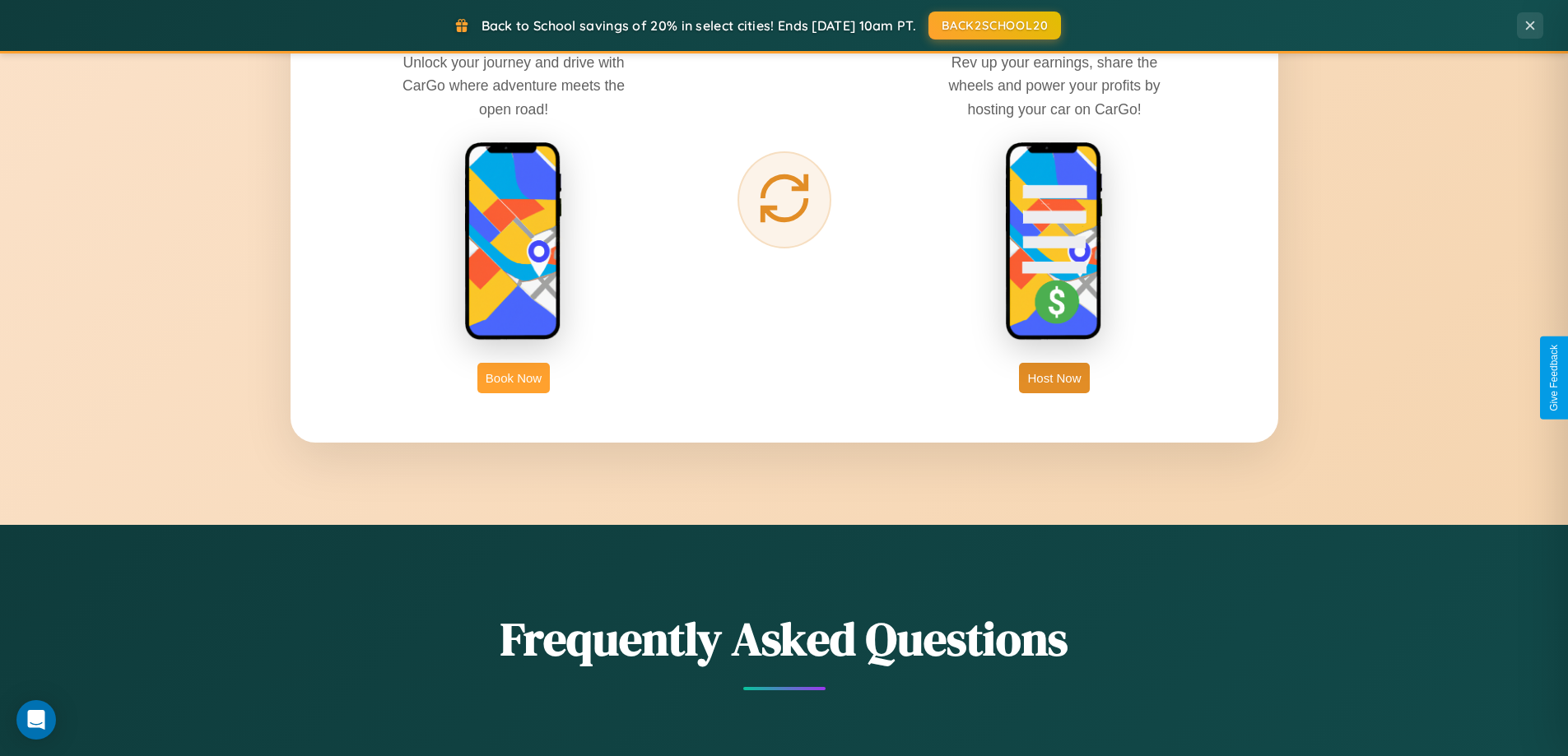
click at [514, 378] on button "Book Now" at bounding box center [513, 378] width 72 height 31
